Goal: Transaction & Acquisition: Purchase product/service

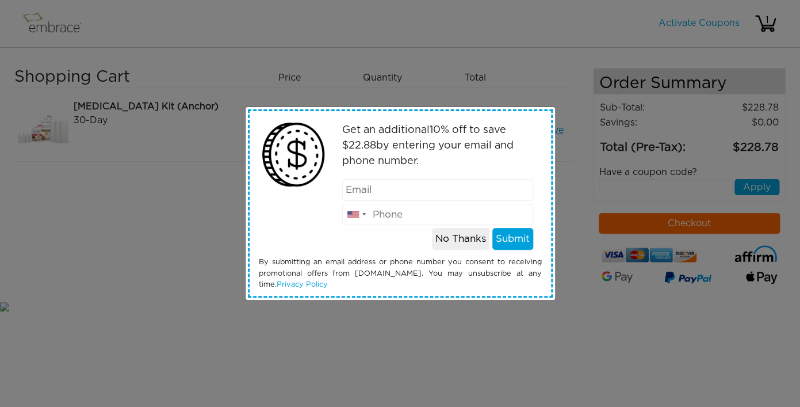
click at [373, 194] on input "email" at bounding box center [437, 190] width 191 height 22
type input "[EMAIL_ADDRESS][DOMAIN_NAME]"
click at [409, 220] on input "tel" at bounding box center [437, 215] width 191 height 22
type input "7327186070"
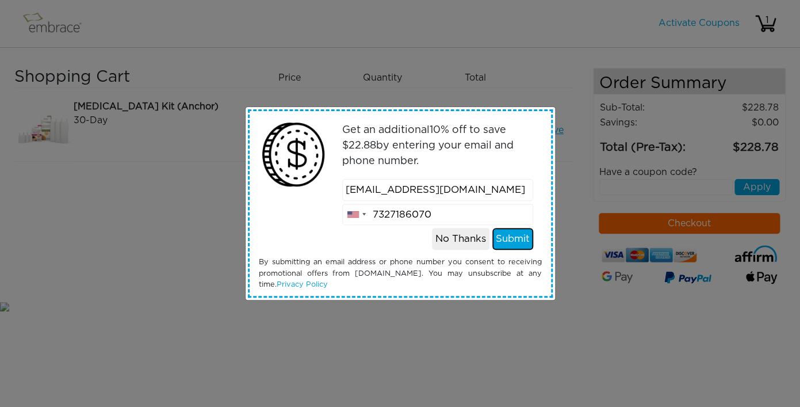
click at [514, 238] on button "Submit" at bounding box center [512, 239] width 41 height 22
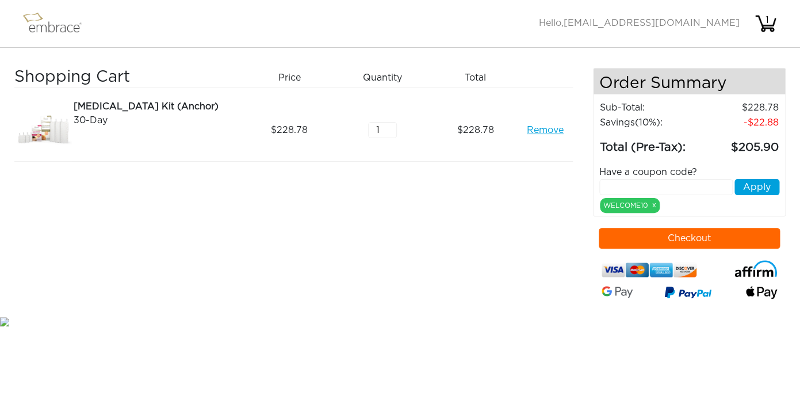
click at [676, 235] on button "Checkout" at bounding box center [689, 238] width 181 height 21
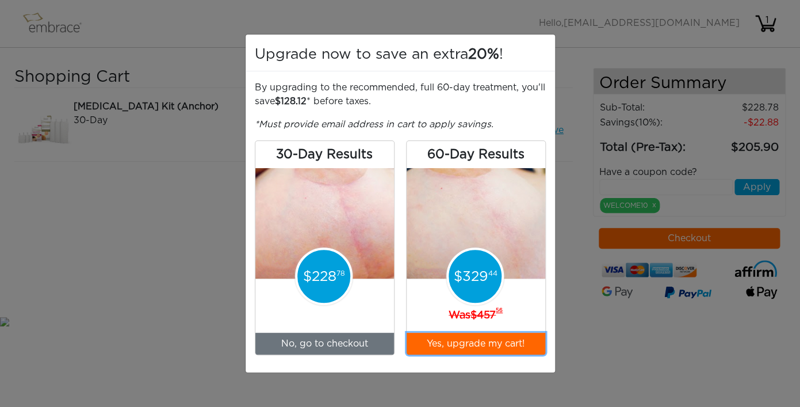
click at [451, 347] on button "Yes, upgrade my cart!" at bounding box center [476, 343] width 139 height 22
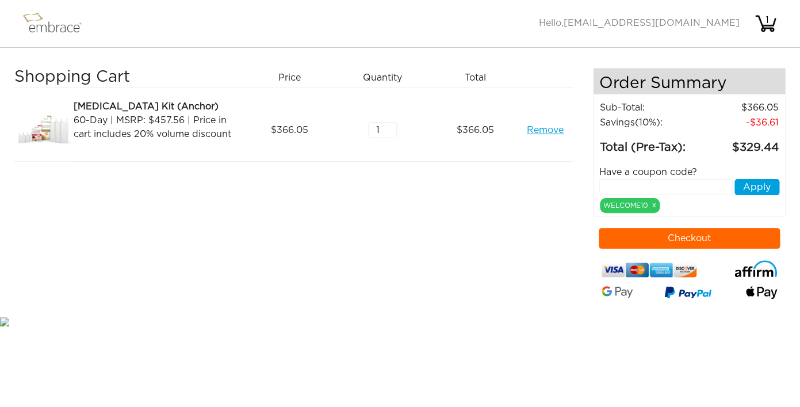
click at [700, 238] on button "Checkout" at bounding box center [689, 238] width 181 height 21
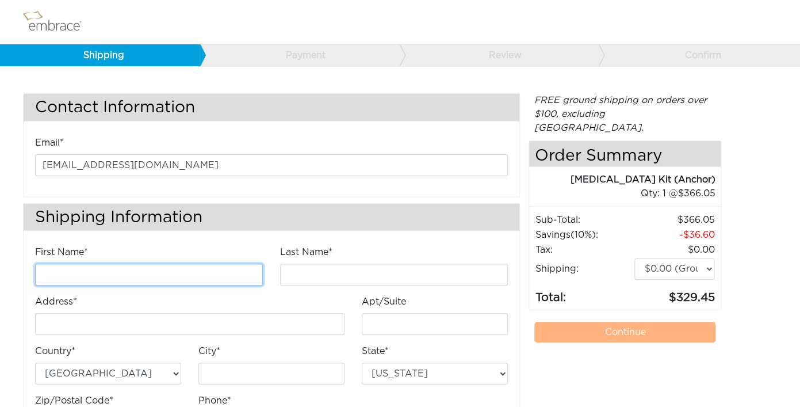
click at [102, 282] on input "First Name*" at bounding box center [149, 274] width 228 height 22
type input "[PERSON_NAME]"
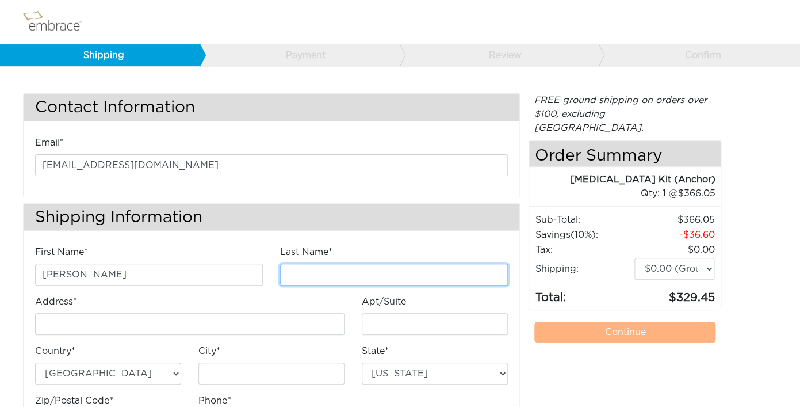
type input "carlo"
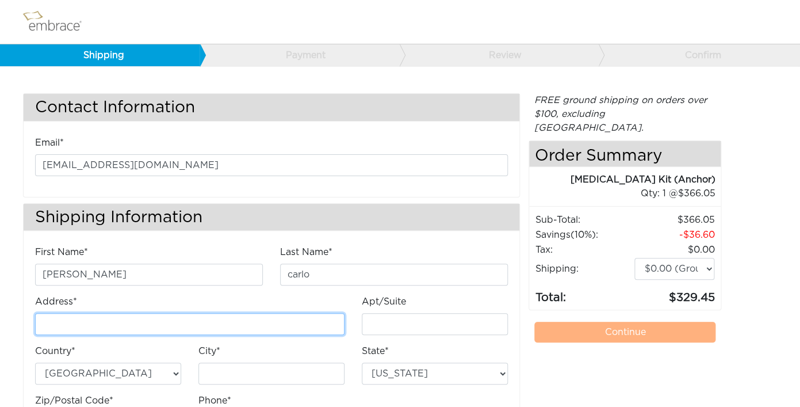
type input "[STREET_ADDRESS][PERSON_NAME]"
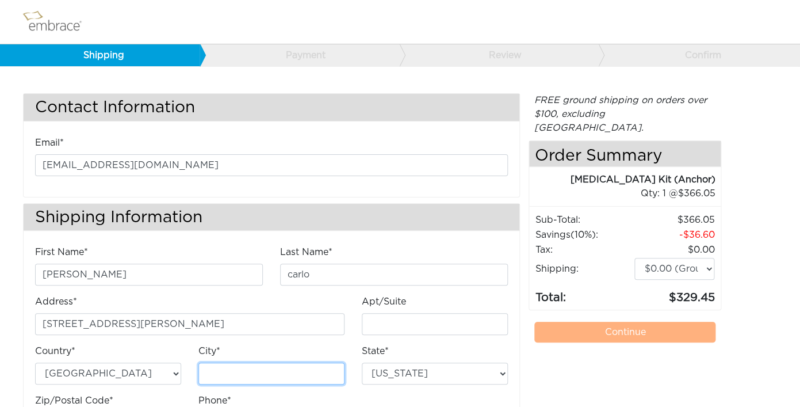
type input "BRICK"
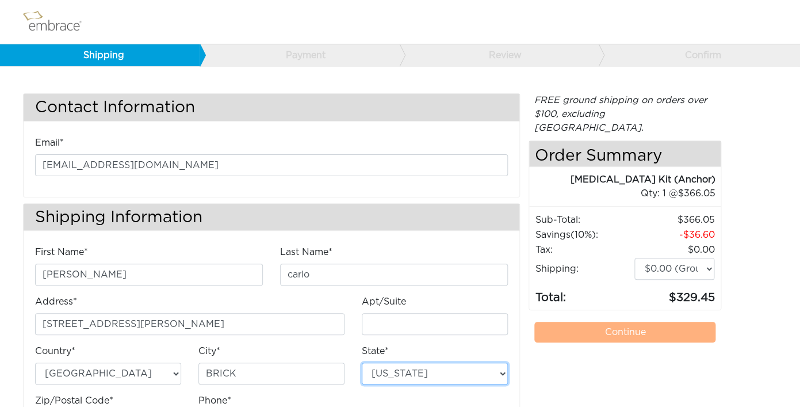
select select "NJ"
type input "08724"
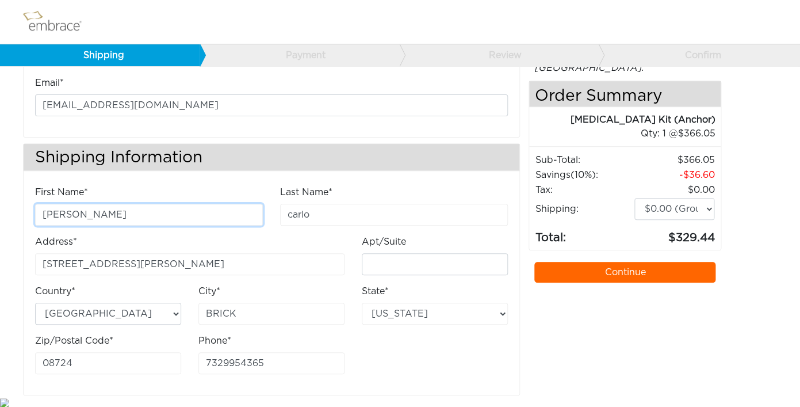
scroll to position [63, 0]
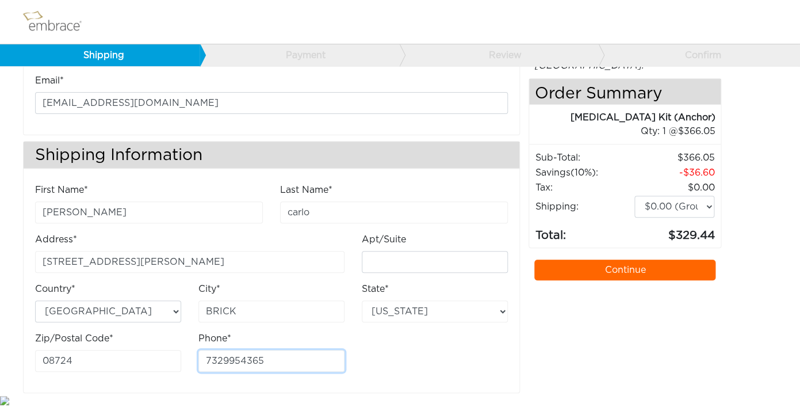
drag, startPoint x: 287, startPoint y: 363, endPoint x: 150, endPoint y: 348, distance: 137.6
click at [198, 350] on input "7329954365" at bounding box center [271, 361] width 146 height 22
type input "7327186070"
click at [611, 259] on link "Continue" at bounding box center [624, 269] width 181 height 21
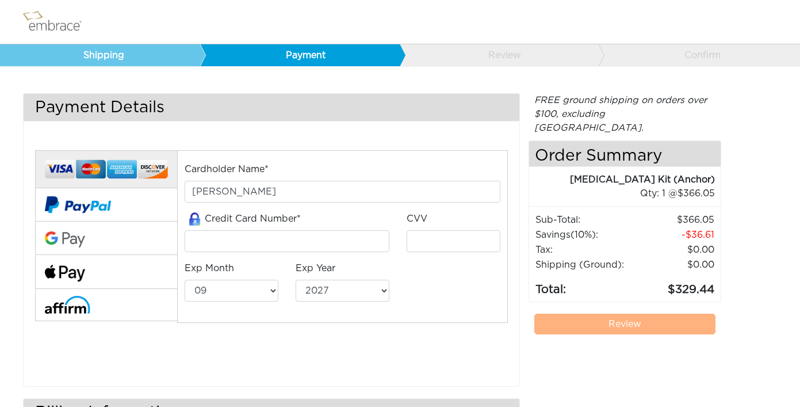
select select "9"
select select "2027"
click at [305, 245] on input "tel" at bounding box center [287, 241] width 205 height 22
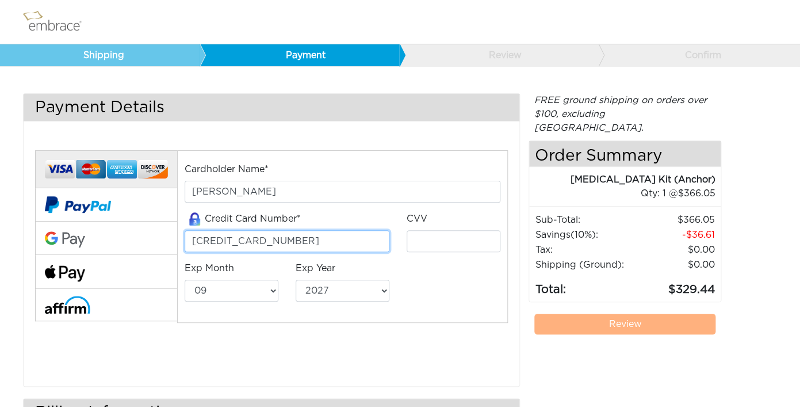
type input "5466576007685899"
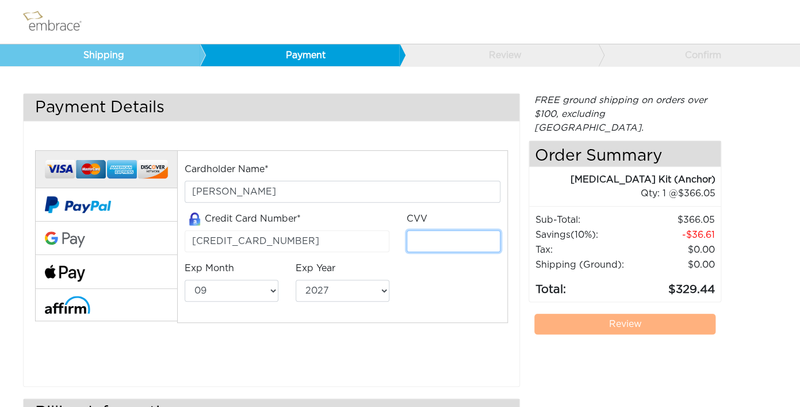
click at [429, 243] on input "tel" at bounding box center [454, 241] width 94 height 22
type input "8"
type input "981"
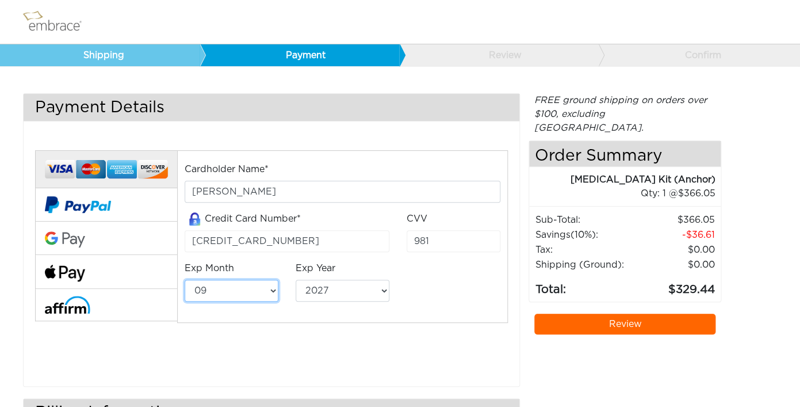
select select "8"
click option "08" at bounding box center [0, 0] width 0 height 0
click at [296, 279] on select "2025 2026 2027 2028 2029 2030 2031 2032 2033 2034 2035 2036 2037 2038 2039" at bounding box center [343, 290] width 94 height 22
select select "2030"
click option "2030" at bounding box center [0, 0] width 0 height 0
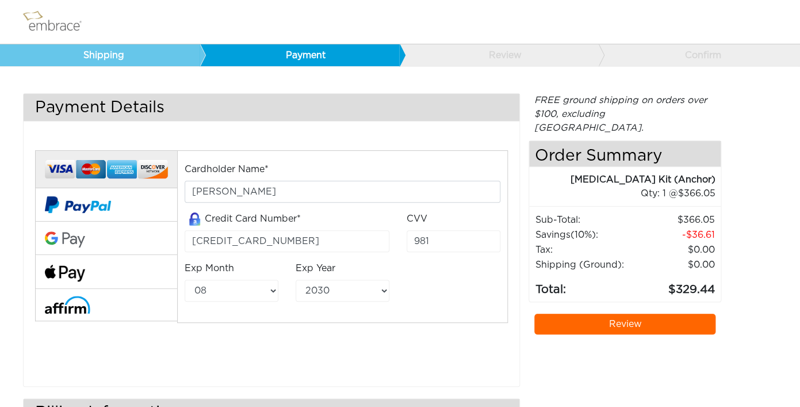
click at [630, 313] on link "Review" at bounding box center [624, 323] width 181 height 21
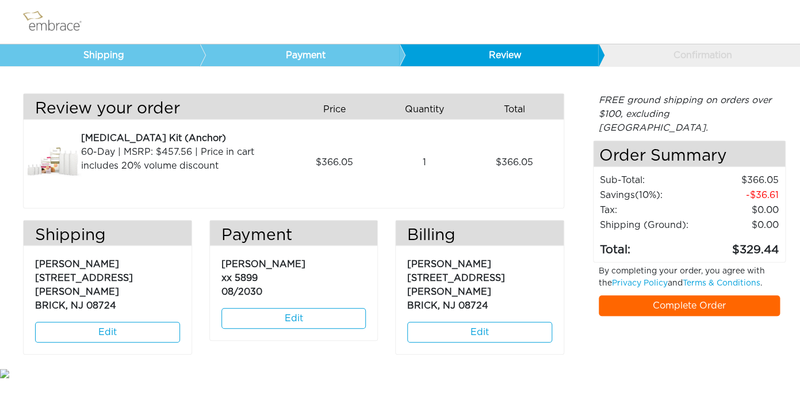
click at [674, 295] on link "Complete Order" at bounding box center [689, 305] width 181 height 21
